Goal: Find specific page/section: Find specific page/section

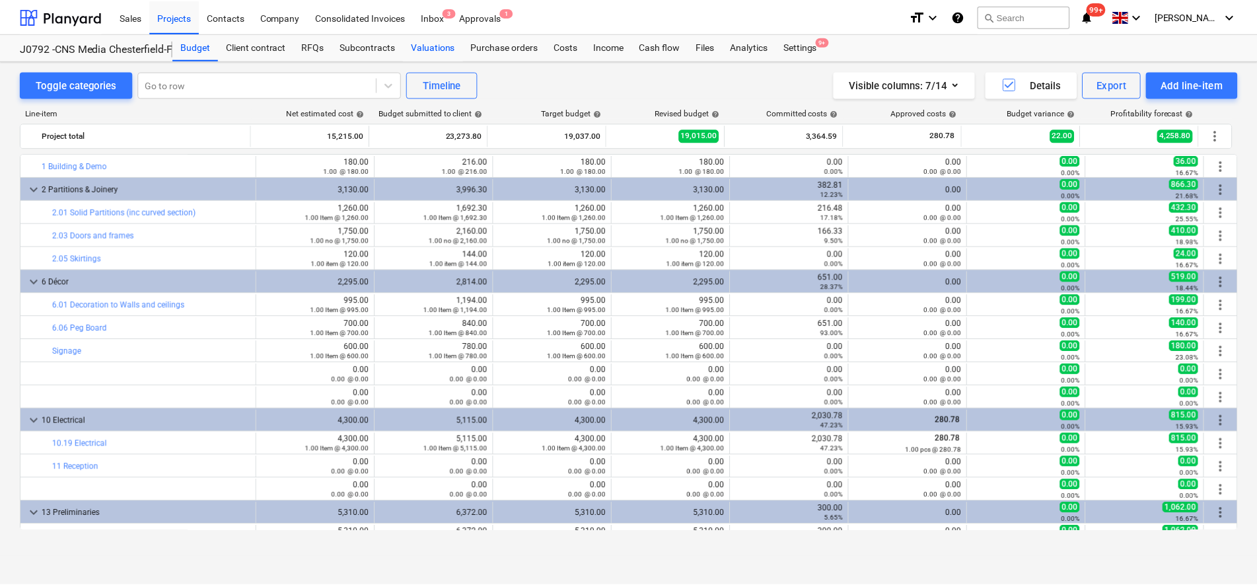
scroll to position [340, 0]
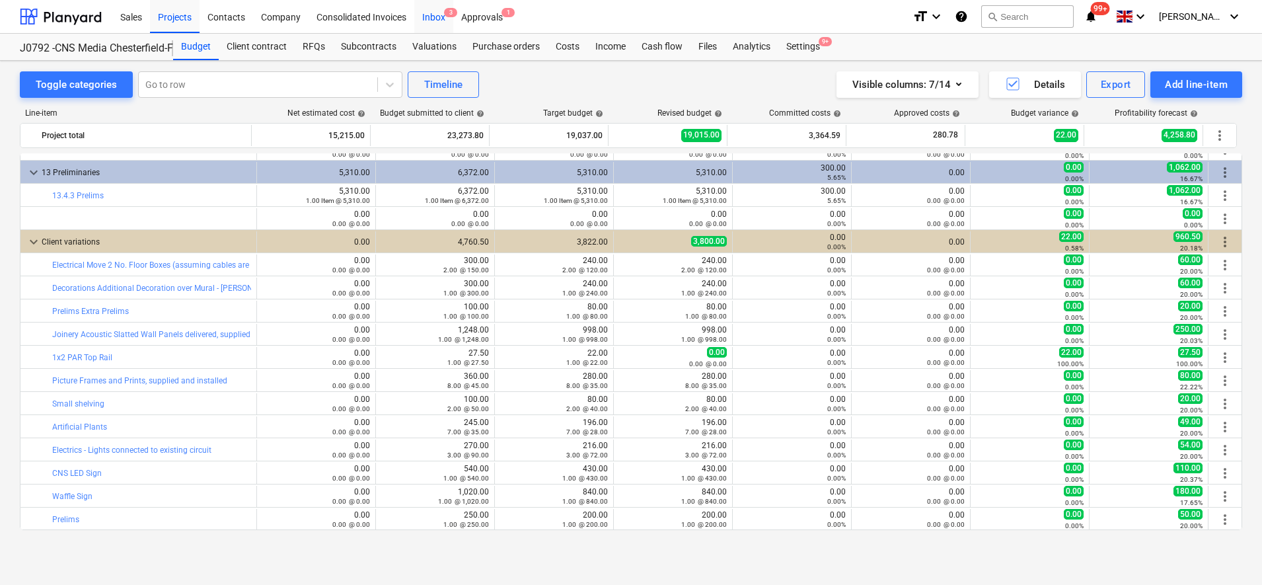
click at [433, 14] on div "Inbox 3" at bounding box center [433, 16] width 39 height 34
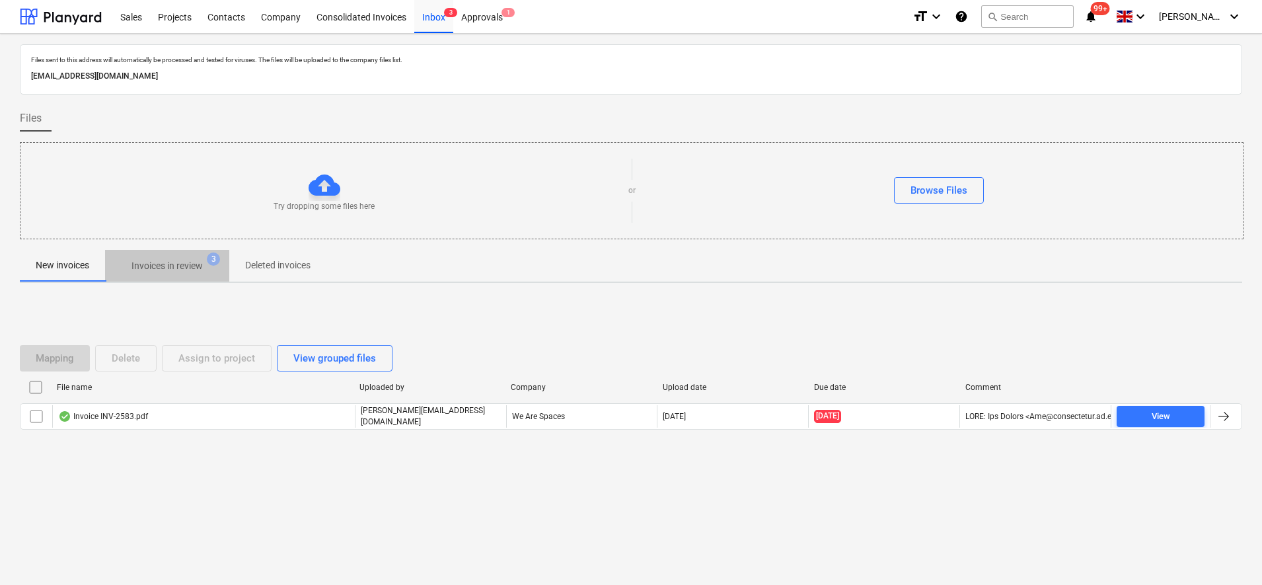
click at [167, 257] on span "Invoices in review 3" at bounding box center [167, 266] width 124 height 24
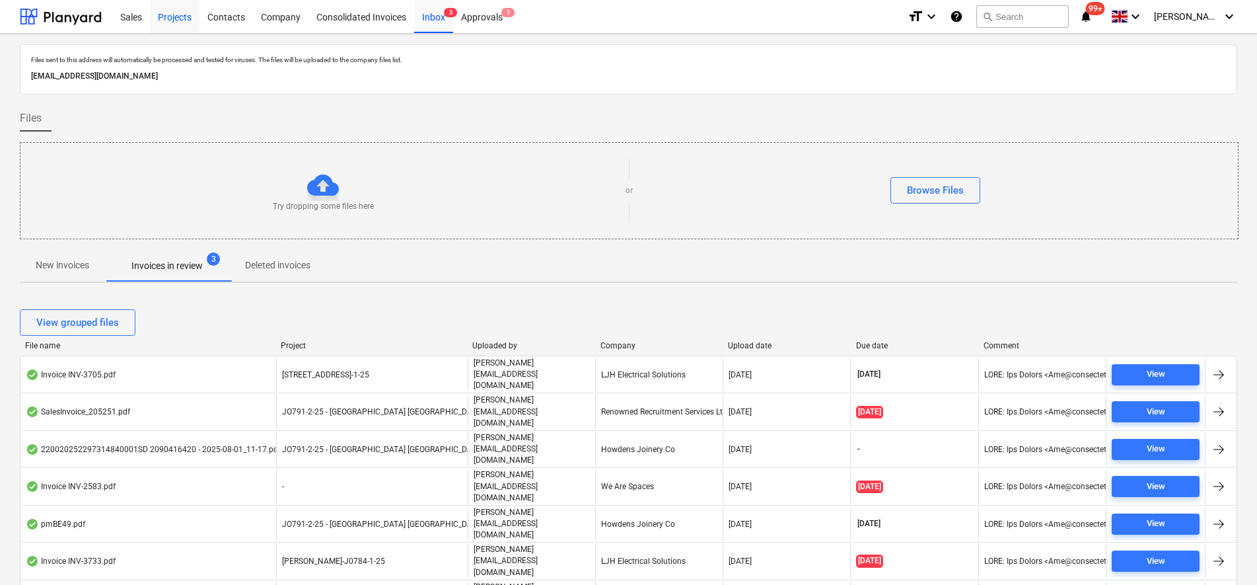
click at [179, 12] on div "Projects" at bounding box center [175, 16] width 50 height 34
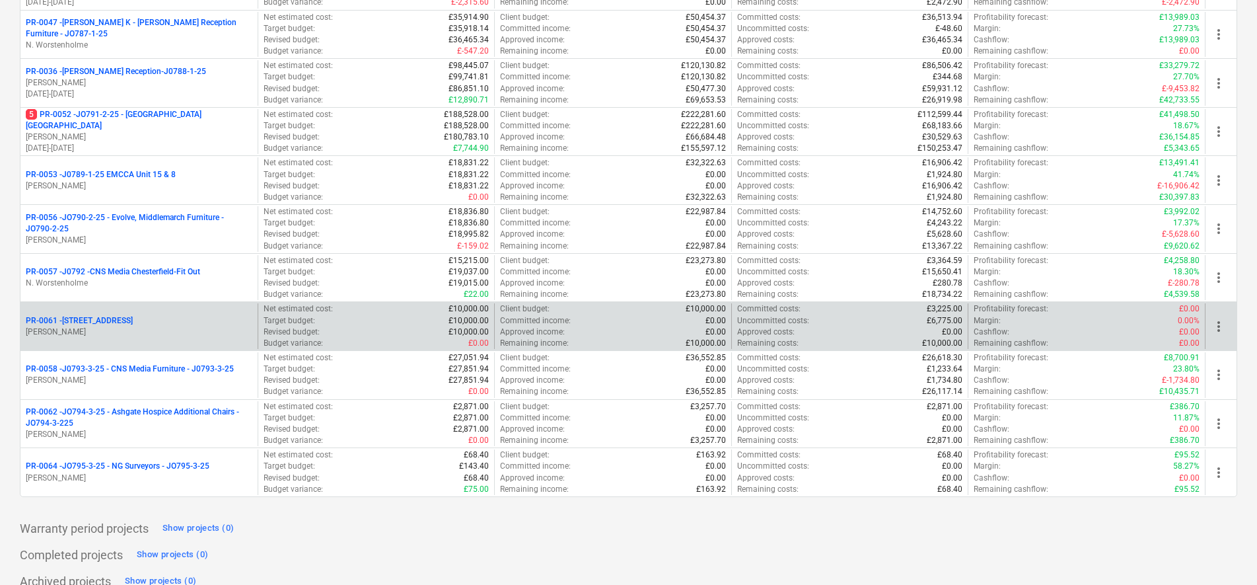
scroll to position [417, 0]
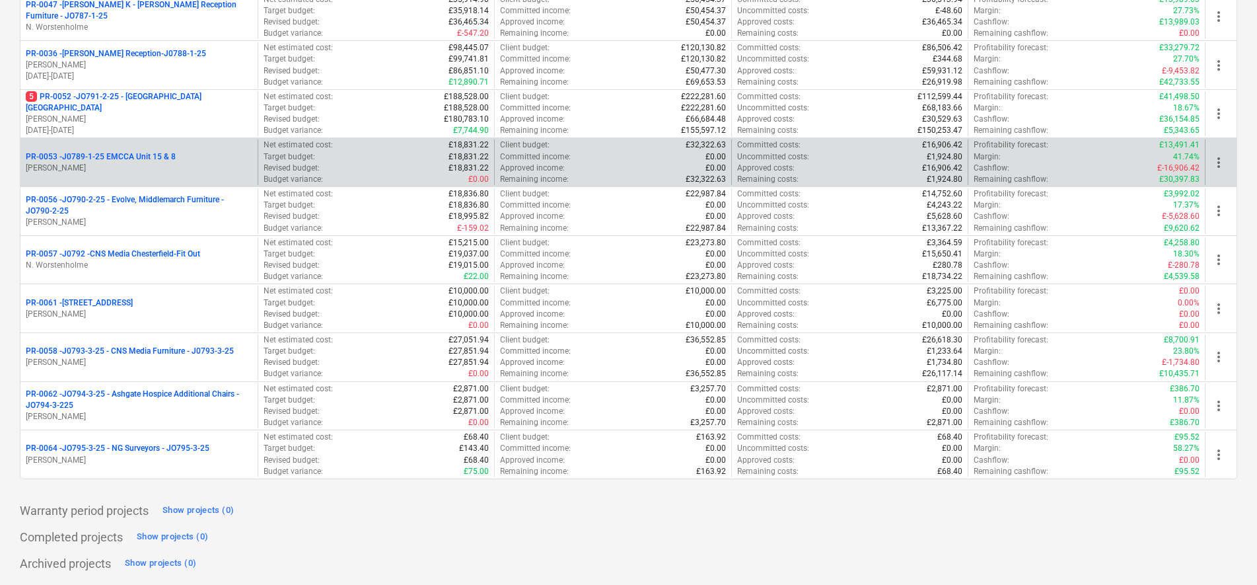
click at [170, 172] on p "[PERSON_NAME]" at bounding box center [139, 168] width 227 height 11
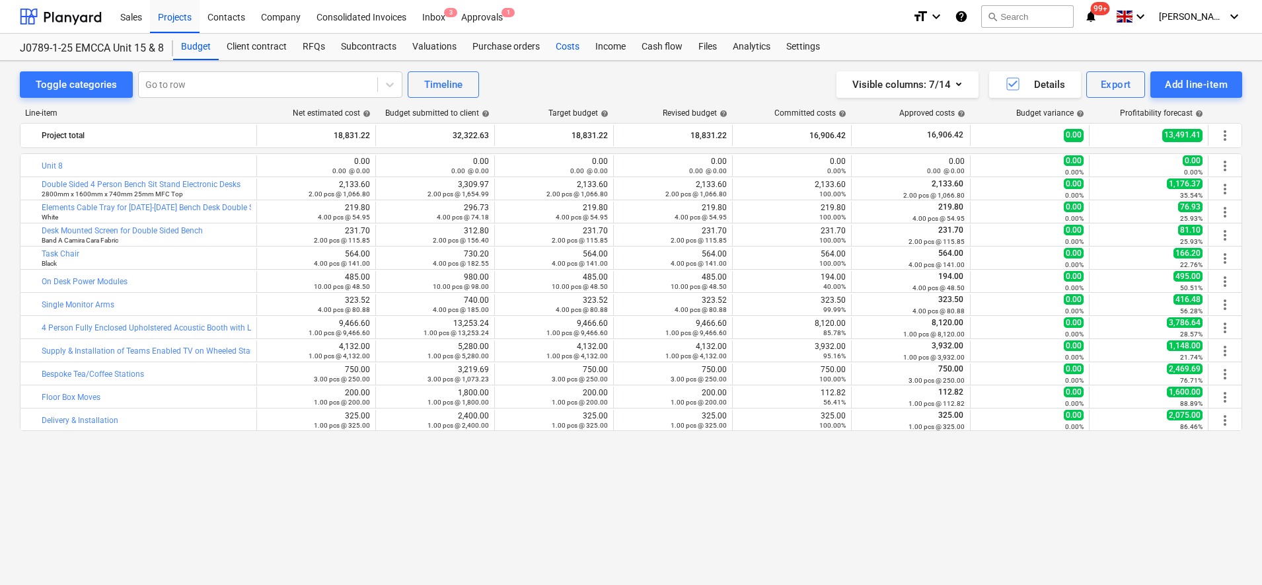
click at [578, 49] on div "Costs" at bounding box center [568, 47] width 40 height 26
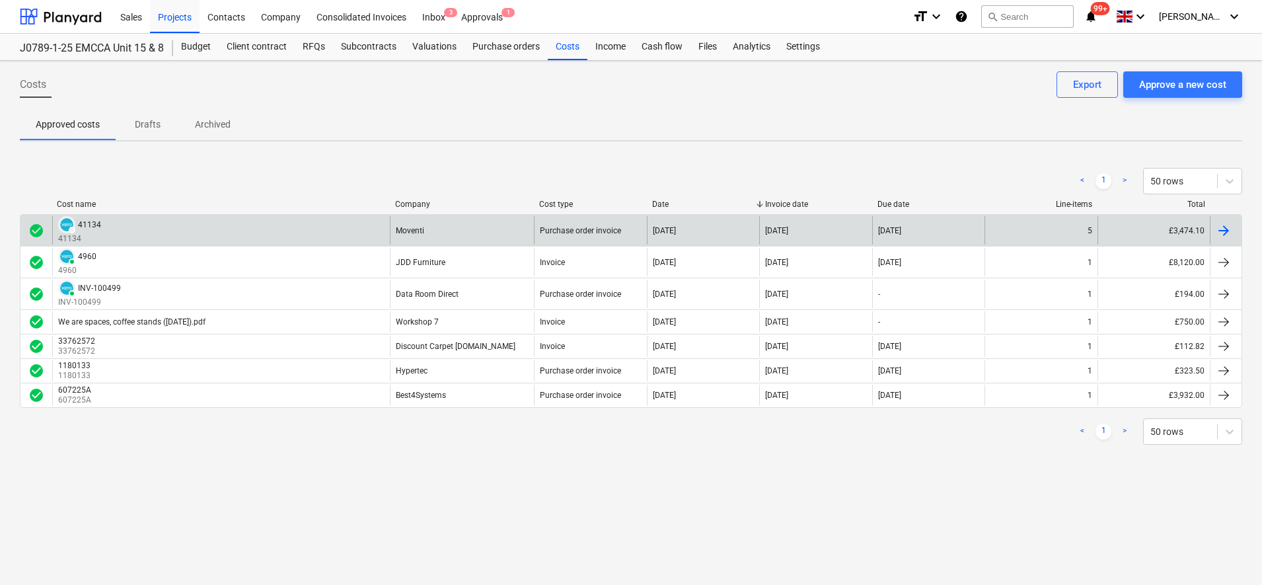
click at [647, 221] on div "[DATE]" at bounding box center [703, 230] width 112 height 28
